Goal: Task Accomplishment & Management: Manage account settings

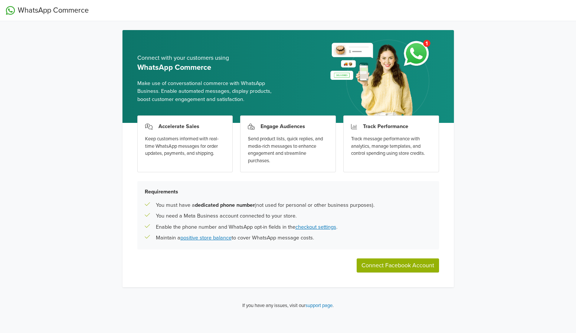
click at [411, 265] on button "Connect Facebook Account" at bounding box center [397, 265] width 82 height 14
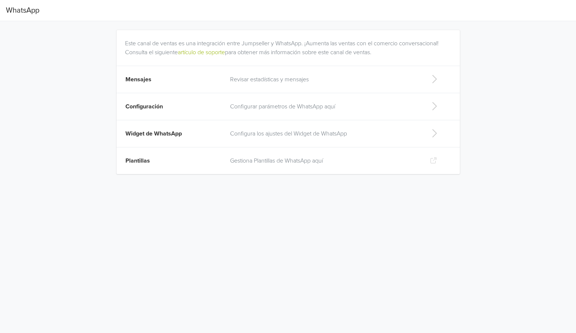
click at [371, 85] on td "Revisar estadísticas y mensajes" at bounding box center [323, 79] width 197 height 27
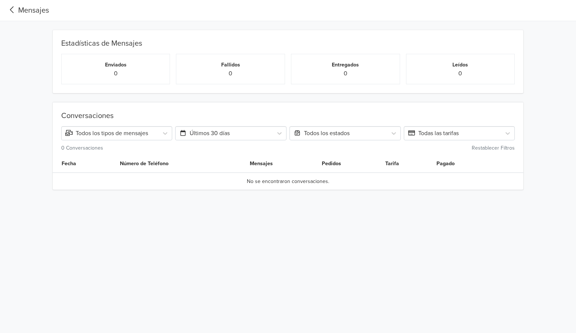
click at [16, 11] on icon at bounding box center [12, 10] width 12 height 10
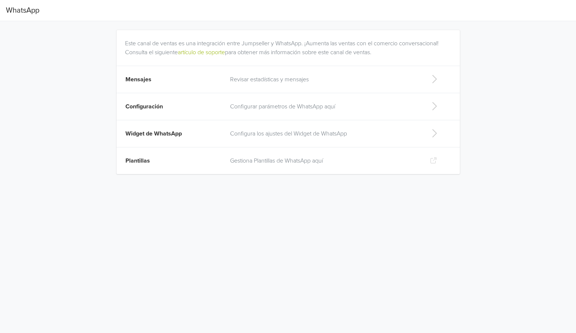
click at [266, 156] on p "Gestiona Plantillas de WhatsApp aquí" at bounding box center [324, 160] width 188 height 9
click at [286, 80] on p "Revisar estadísticas y mensajes" at bounding box center [324, 79] width 188 height 9
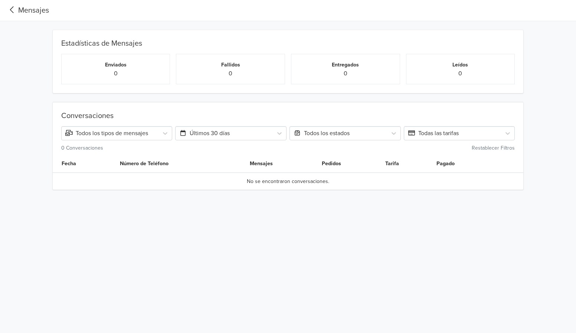
click at [26, 11] on div "Mensajes" at bounding box center [27, 10] width 43 height 11
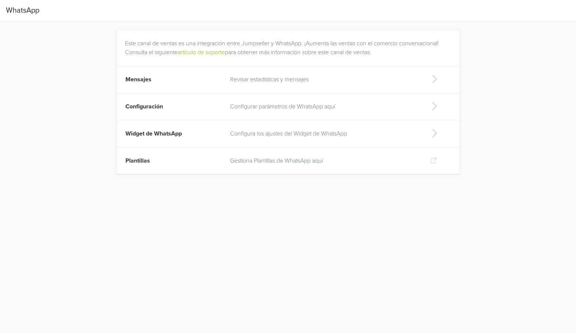
click at [237, 107] on p "Configurar parámetros de WhatsApp aquí" at bounding box center [324, 106] width 188 height 9
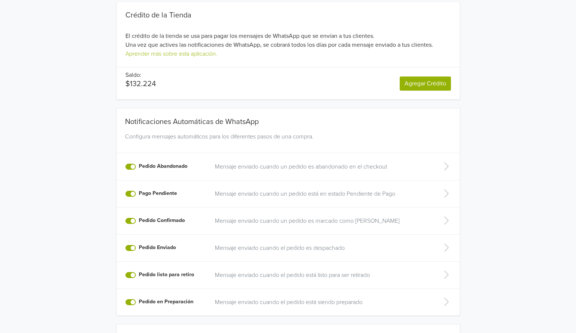
scroll to position [29, 0]
click at [271, 168] on p "Mensaje enviado cuando un pedido es abandonado en el checkout" at bounding box center [321, 165] width 213 height 9
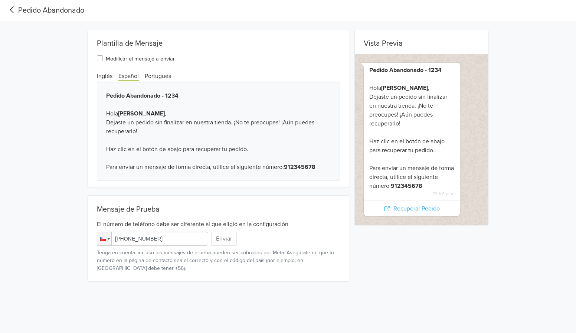
click at [169, 241] on input "[PHONE_NUMBER]" at bounding box center [152, 238] width 111 height 14
type input "[PHONE_NUMBER]"
click at [230, 235] on button "Enviar" at bounding box center [224, 238] width 26 height 14
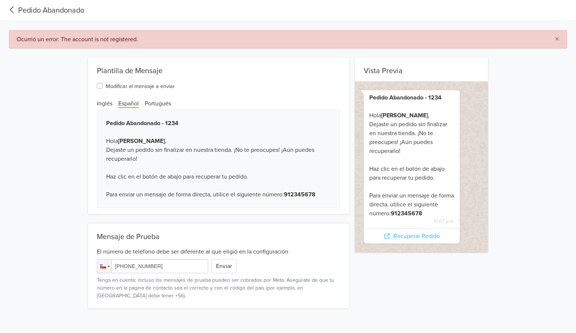
click at [12, 12] on icon at bounding box center [12, 10] width 12 height 10
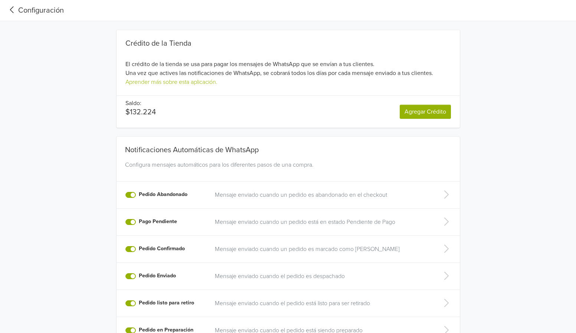
click at [11, 10] on icon at bounding box center [12, 10] width 12 height 10
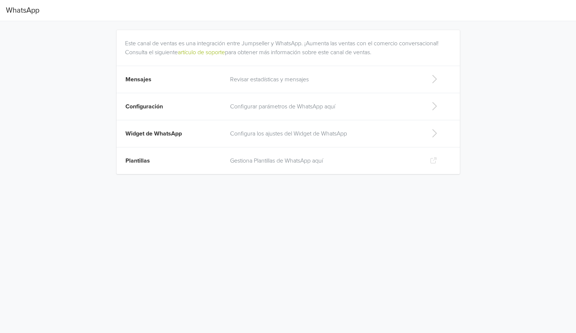
click at [260, 107] on p "Configurar parámetros de WhatsApp aquí" at bounding box center [324, 106] width 188 height 9
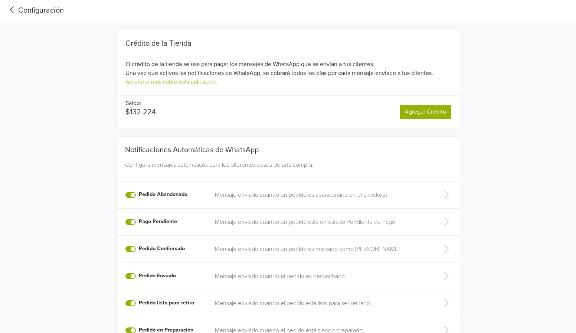
click at [14, 11] on icon at bounding box center [12, 10] width 12 height 10
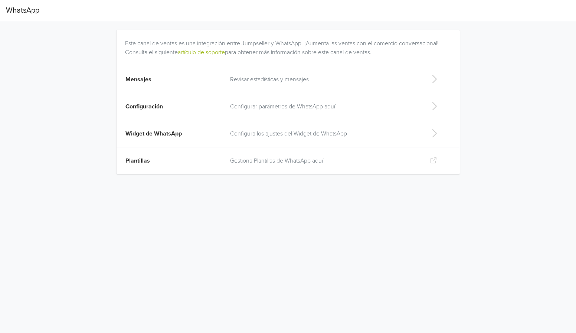
click at [254, 144] on td "Configura los ajustes del Widget de WhatsApp" at bounding box center [323, 133] width 197 height 27
select select "rb"
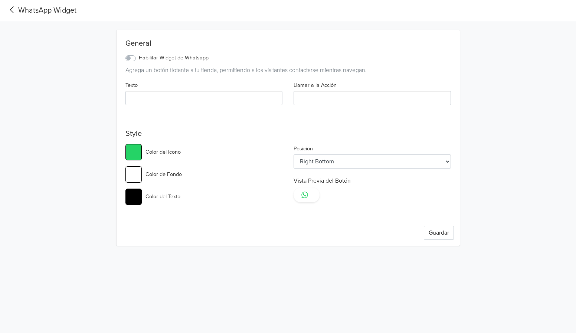
type input "#25d366"
select select "lt"
click at [13, 9] on icon at bounding box center [12, 10] width 12 height 10
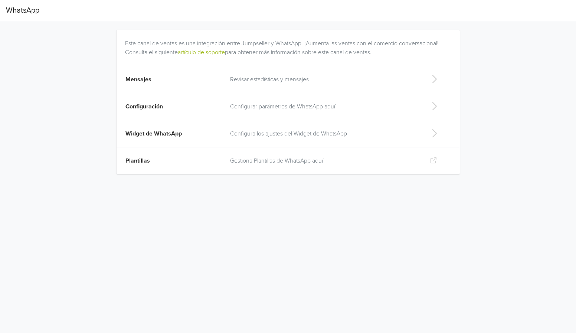
click at [213, 160] on td "Plantillas" at bounding box center [170, 160] width 109 height 27
drag, startPoint x: 261, startPoint y: 80, endPoint x: 240, endPoint y: 186, distance: 107.7
click at [240, 183] on html "WhatsApp Este canal de ventas es una integración entre Jumpseller y WhatsApp. ¡…" at bounding box center [288, 91] width 576 height 183
click at [238, 183] on html "WhatsApp Este canal de ventas es una integración entre Jumpseller y WhatsApp. ¡…" at bounding box center [288, 91] width 576 height 183
click at [261, 161] on p "Gestiona Plantillas de WhatsApp aquí" at bounding box center [324, 160] width 188 height 9
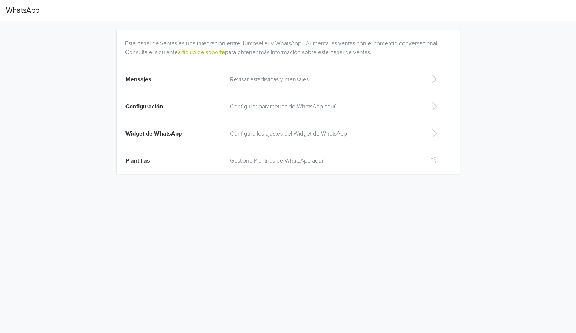
click at [273, 107] on p "Configurar parámetros de WhatsApp aquí" at bounding box center [324, 106] width 188 height 9
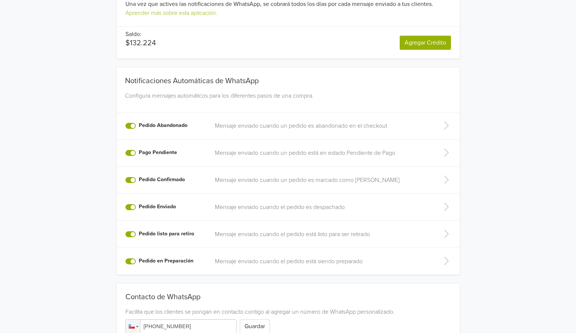
scroll to position [88, 0]
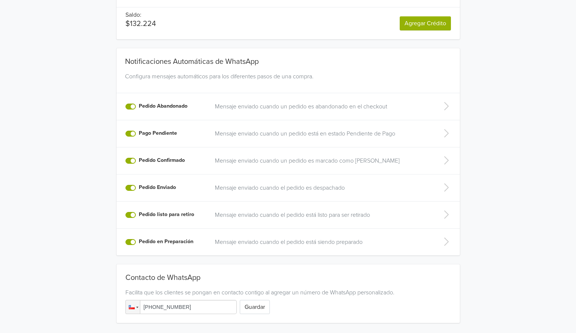
click at [405, 111] on td "Mensaje enviado cuando un pedido es abandonado en el checkout" at bounding box center [321, 106] width 222 height 27
click at [385, 109] on p "Mensaje enviado cuando un pedido es abandonado en el checkout" at bounding box center [321, 106] width 213 height 9
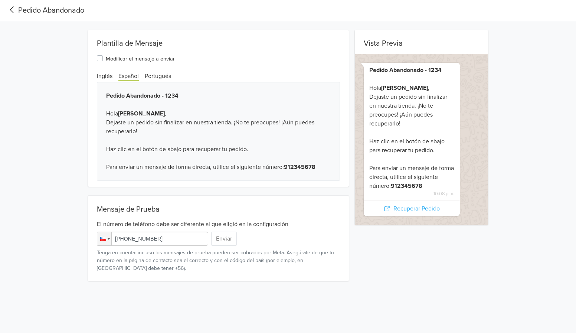
click at [154, 239] on input "[PHONE_NUMBER]" at bounding box center [152, 238] width 111 height 14
type input "[PHONE_NUMBER]"
click at [221, 240] on button "Enviar" at bounding box center [224, 238] width 26 height 14
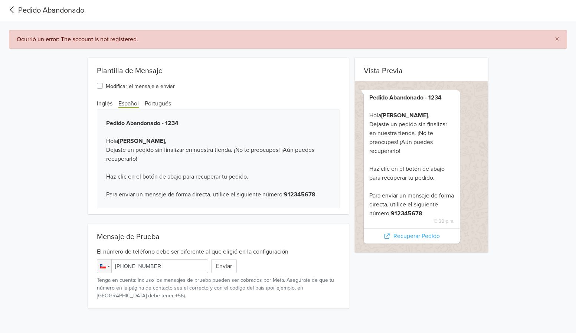
click at [142, 104] on div "Inglés Español Portugués" at bounding box center [218, 103] width 243 height 9
click at [152, 104] on span "Portugués" at bounding box center [158, 104] width 26 height 8
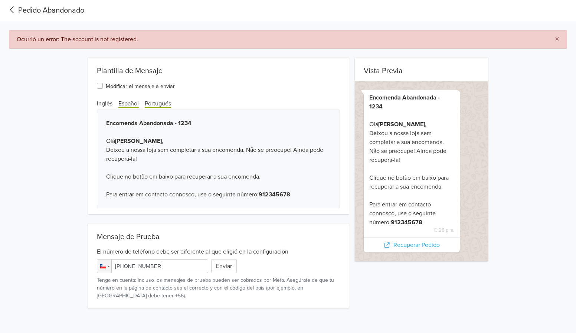
click at [125, 104] on span "Español" at bounding box center [128, 104] width 20 height 8
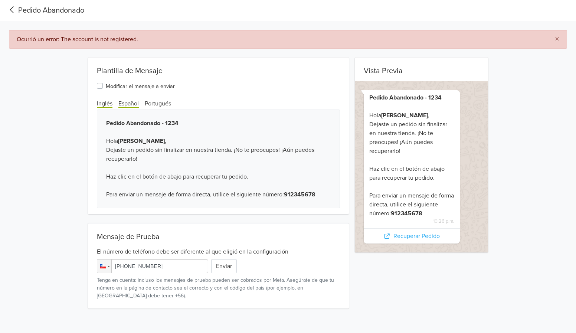
click at [108, 102] on span "Inglés" at bounding box center [105, 104] width 16 height 8
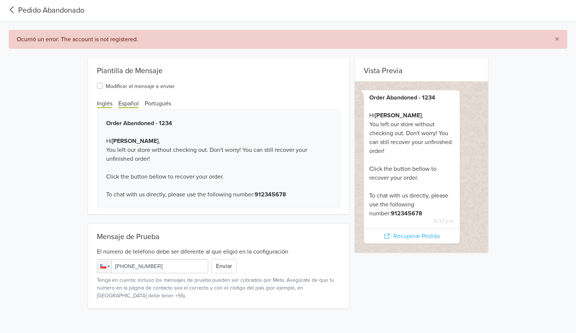
click at [127, 101] on span "Español" at bounding box center [128, 104] width 20 height 8
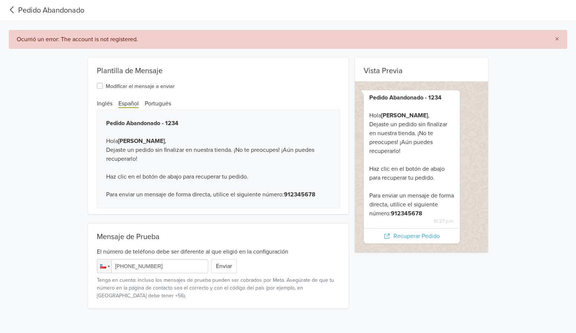
click at [13, 11] on icon at bounding box center [12, 10] width 12 height 10
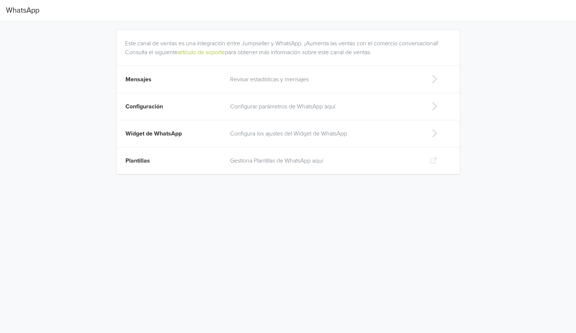
click at [155, 102] on td "Configuración" at bounding box center [170, 106] width 109 height 27
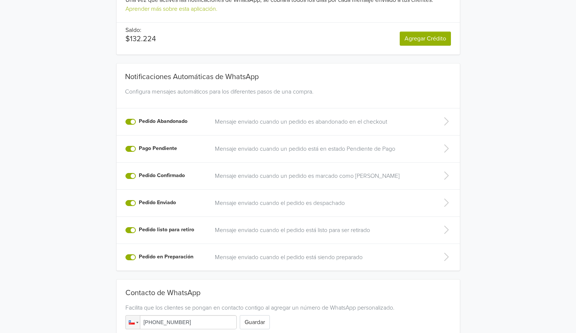
scroll to position [119, 0]
